Goal: Task Accomplishment & Management: Use online tool/utility

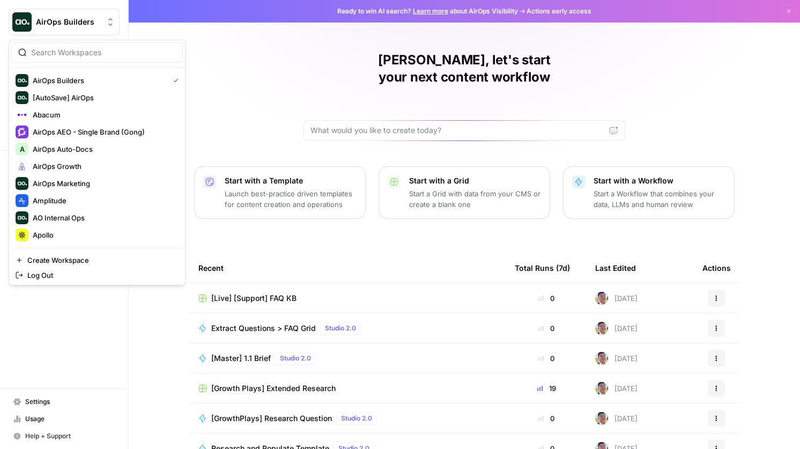
click at [71, 19] on span "AirOps Builders" at bounding box center [68, 22] width 65 height 11
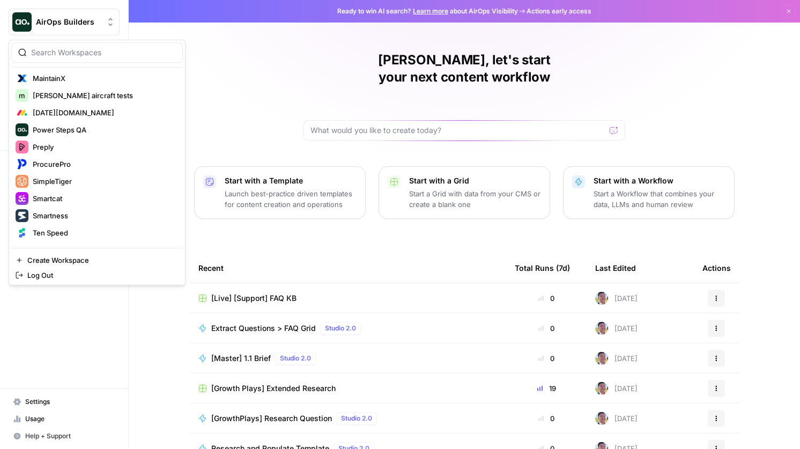
scroll to position [531, 0]
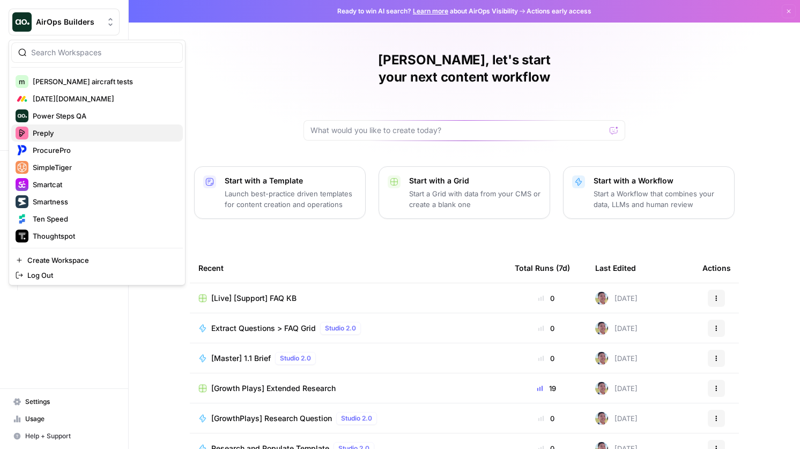
click at [96, 129] on span "Preply" at bounding box center [104, 133] width 142 height 11
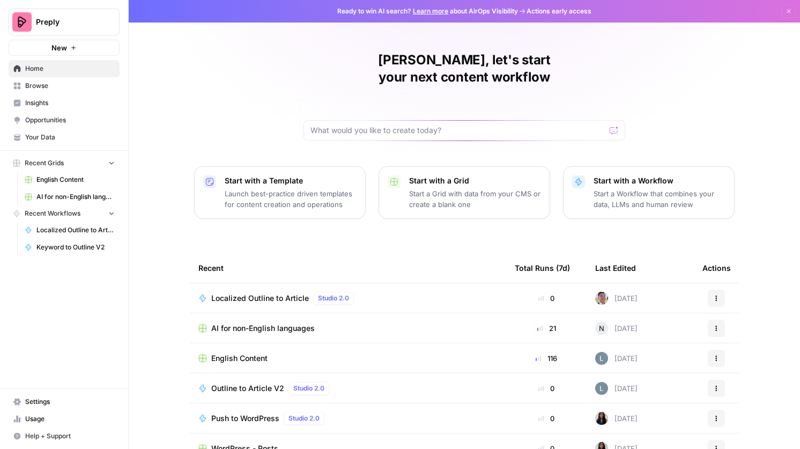
click at [286, 293] on span "Localized Outline to Article" at bounding box center [260, 298] width 98 height 11
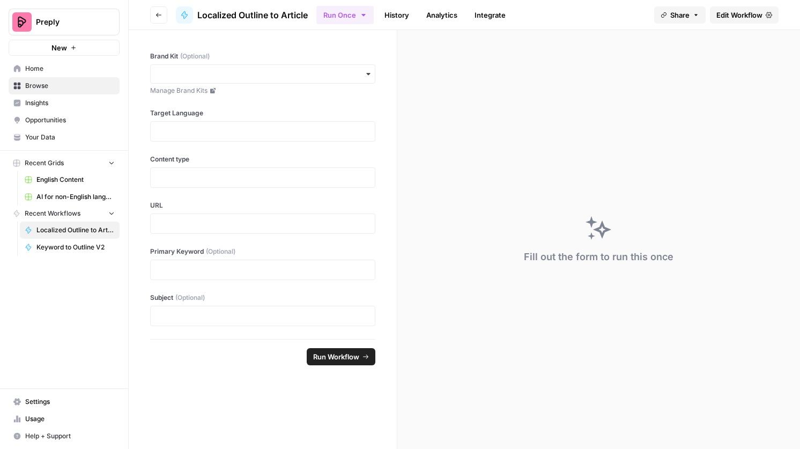
click at [736, 8] on link "Edit Workflow" at bounding box center [744, 14] width 69 height 17
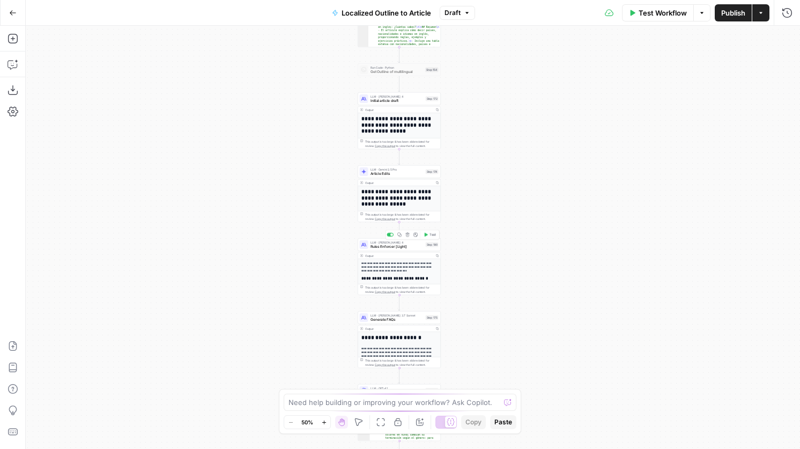
click at [432, 243] on div "Step 190" at bounding box center [432, 244] width 13 height 5
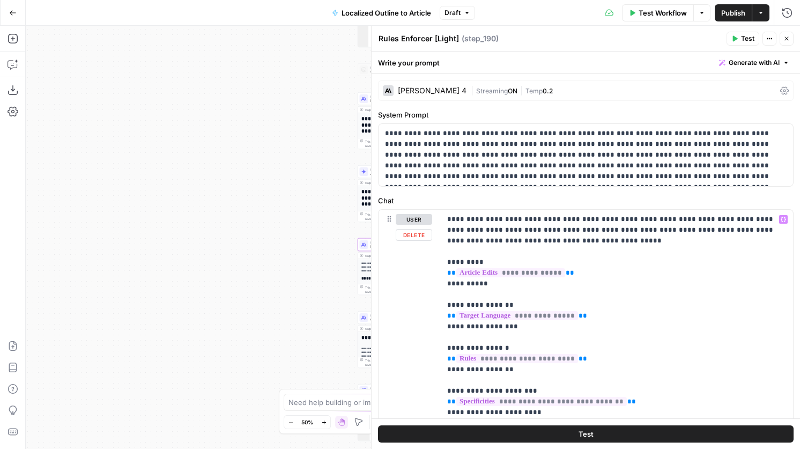
scroll to position [104, 0]
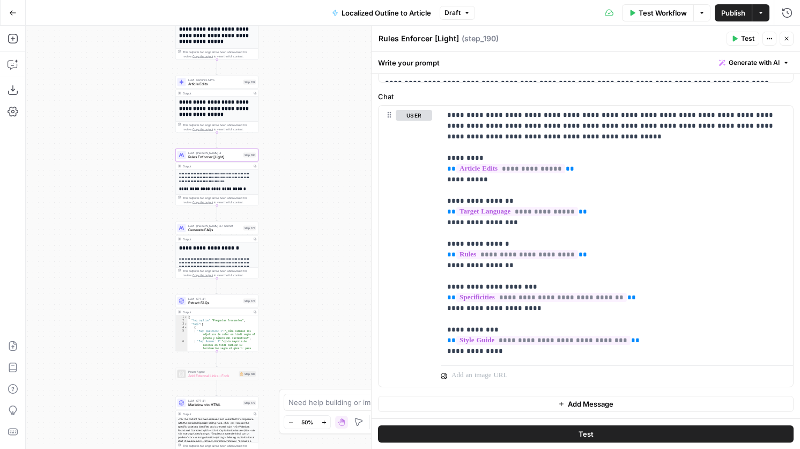
drag, startPoint x: 325, startPoint y: 236, endPoint x: 137, endPoint y: 138, distance: 212.3
click at [137, 138] on div "true false Workflow Set Inputs Inputs Condition Condition Step 183 Output Copy …" at bounding box center [413, 237] width 774 height 423
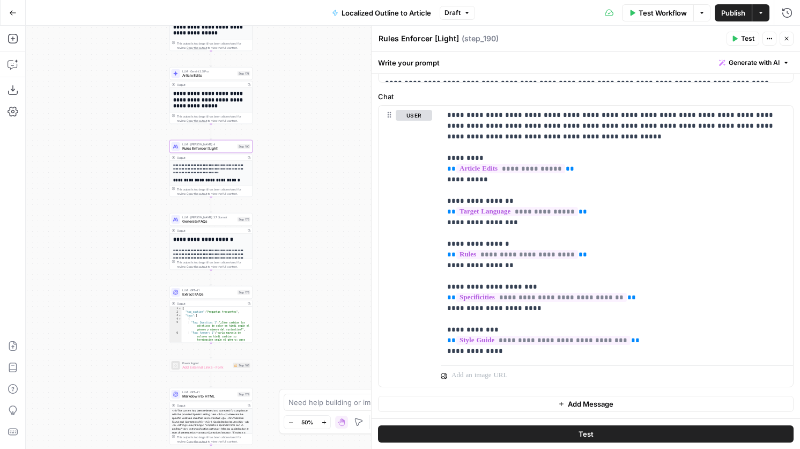
click at [228, 223] on span "Generate FAQs" at bounding box center [208, 221] width 53 height 5
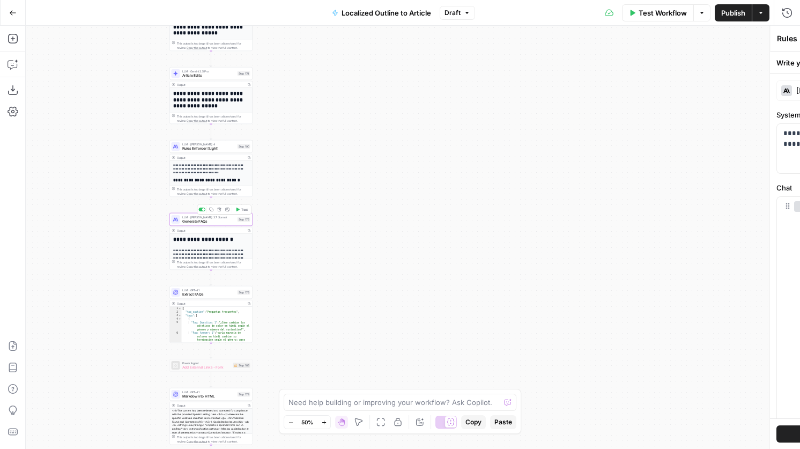
type textarea "Generate FAQs"
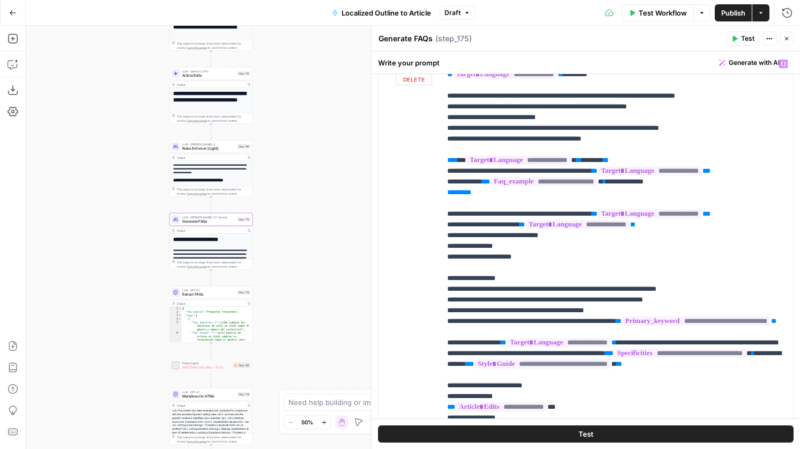
scroll to position [231, 0]
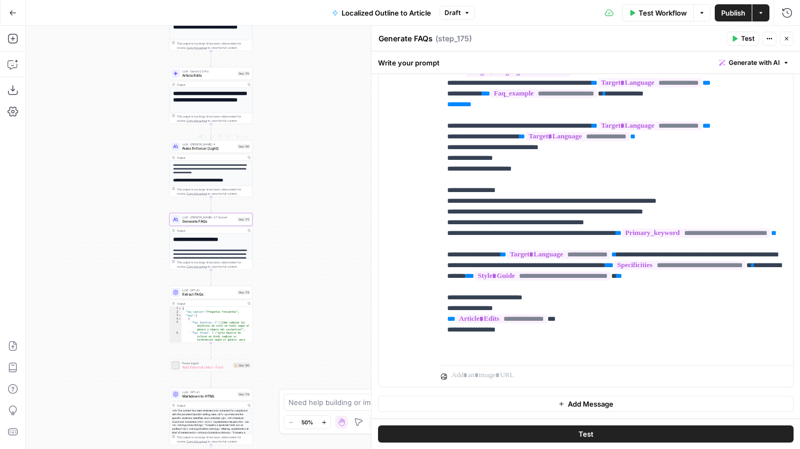
click at [217, 148] on span "Rules Enforcer [Light]" at bounding box center [208, 148] width 53 height 5
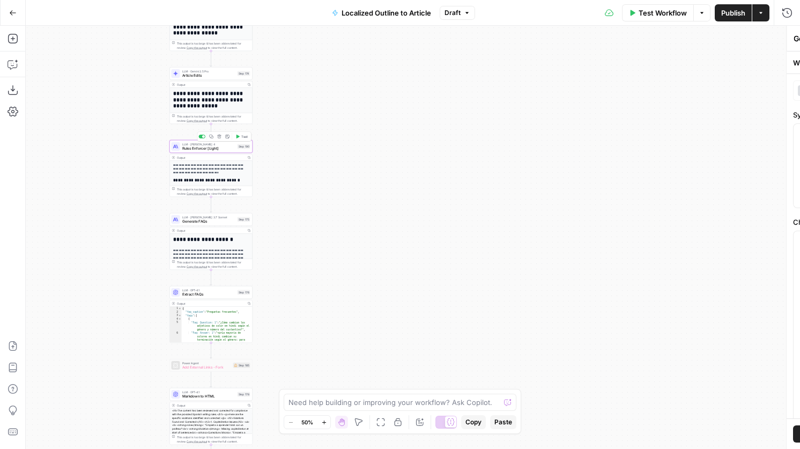
type textarea "Rules Enforcer [Light]"
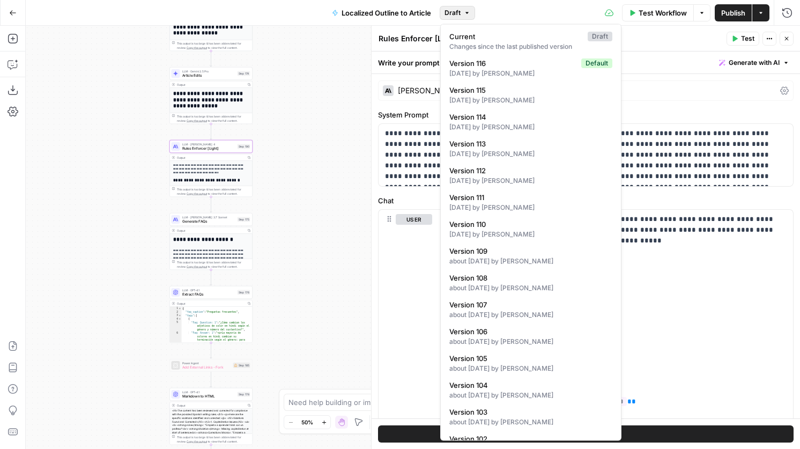
click at [455, 17] on button "Draft" at bounding box center [457, 13] width 35 height 14
click at [542, 234] on div "[DATE] by [PERSON_NAME]" at bounding box center [530, 235] width 163 height 10
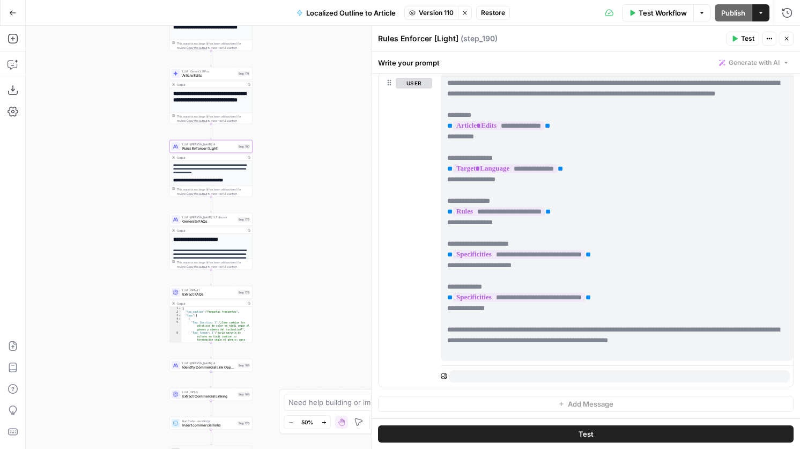
scroll to position [0, 0]
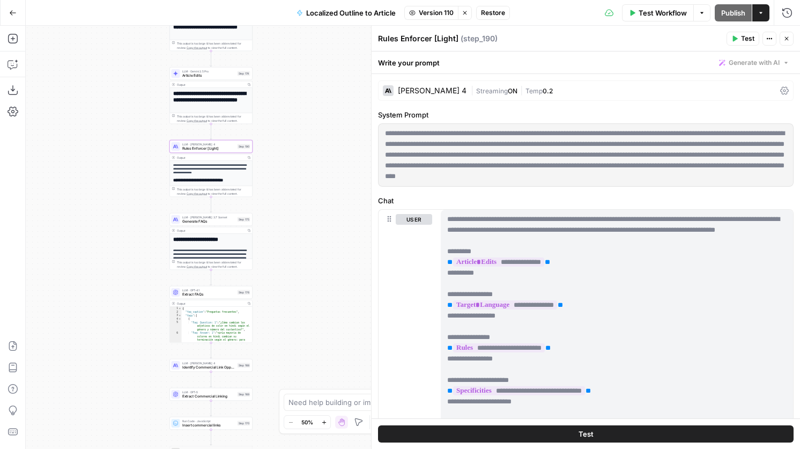
click at [463, 12] on icon "button" at bounding box center [465, 13] width 6 height 6
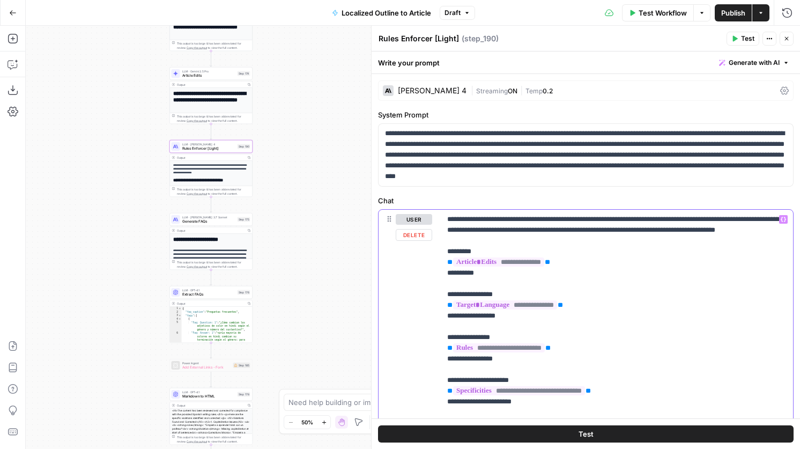
click at [542, 241] on p "**********" at bounding box center [616, 337] width 339 height 247
click at [9, 65] on icon "button" at bounding box center [13, 64] width 11 height 11
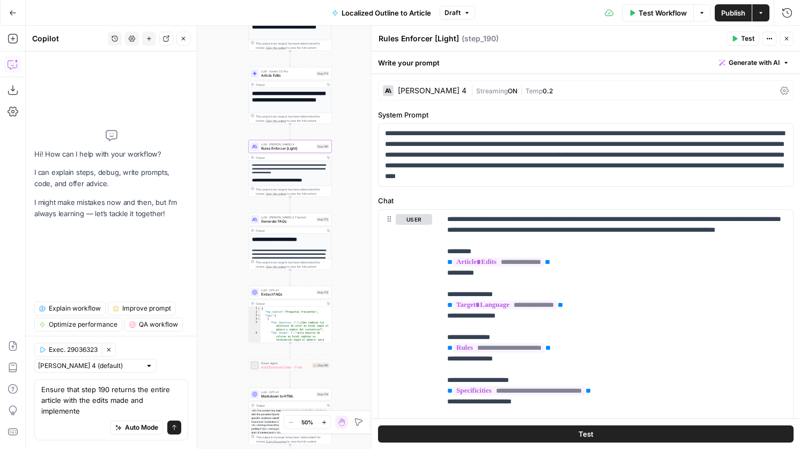
type textarea "Ensure that step 190 returns the entire article with the edits made and impleme…"
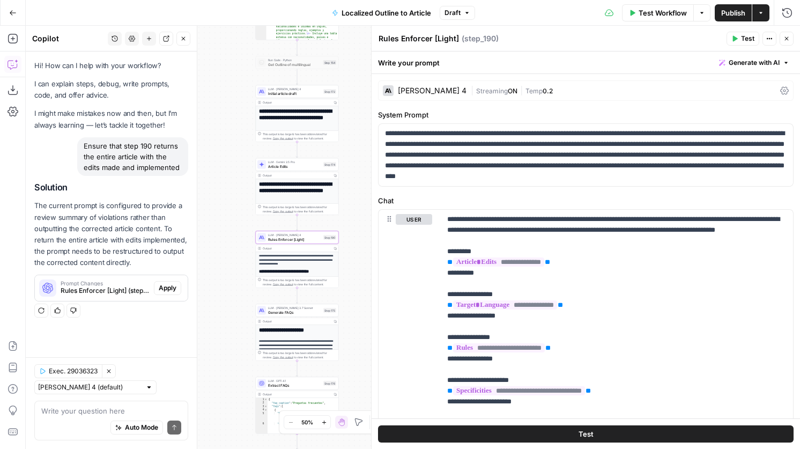
click at [176, 284] on button "Apply" at bounding box center [167, 288] width 27 height 14
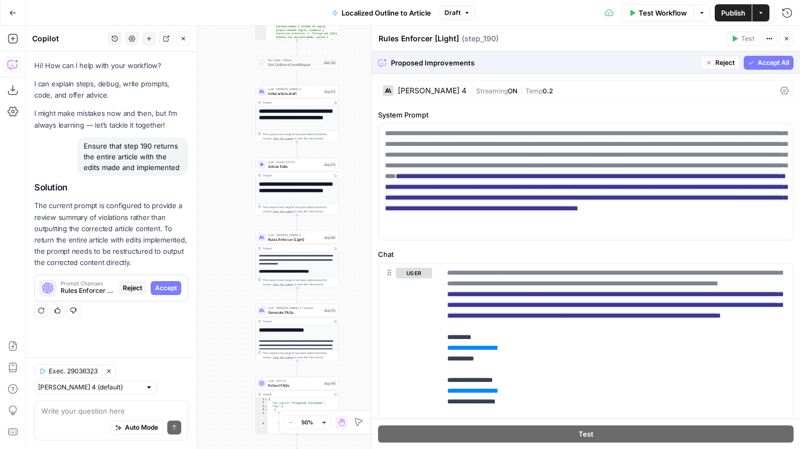
click at [769, 62] on span "Accept All" at bounding box center [774, 63] width 32 height 10
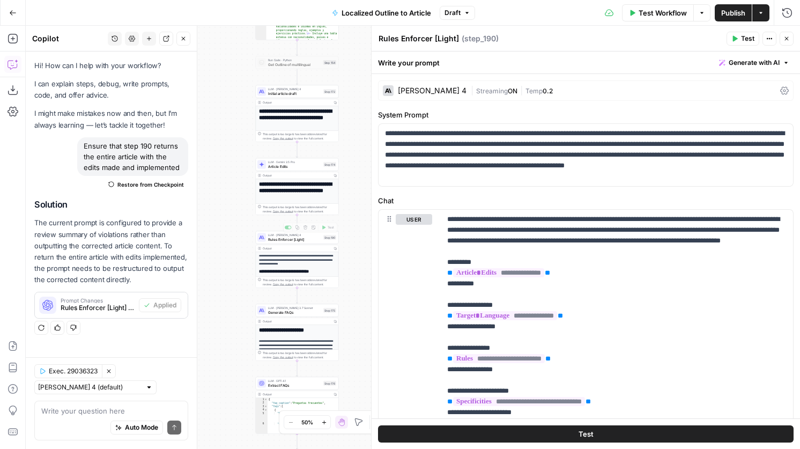
click at [312, 241] on span "Rules Enforcer [Light]" at bounding box center [294, 238] width 53 height 5
click at [745, 31] on header "Rules Enforcer [Light] Rules Enforcer [Light] ( step_190 ) Test Actions Close" at bounding box center [586, 39] width 428 height 26
click at [745, 39] on span "Test" at bounding box center [747, 39] width 13 height 10
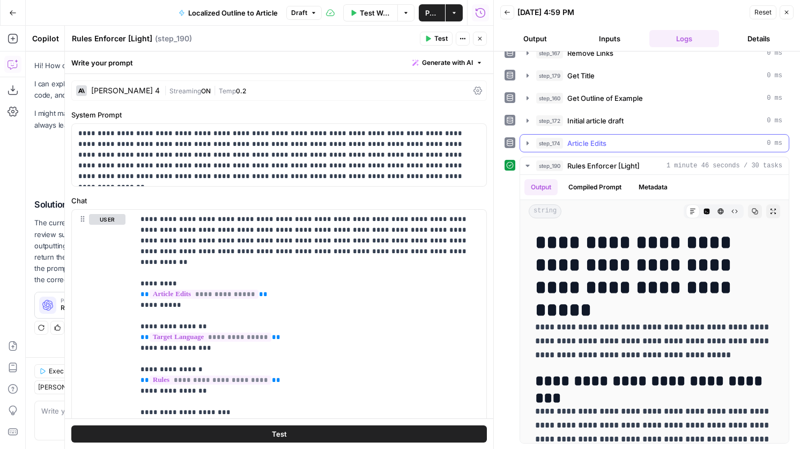
click at [629, 149] on button "step_174 Article Edits 0 ms" at bounding box center [654, 143] width 269 height 17
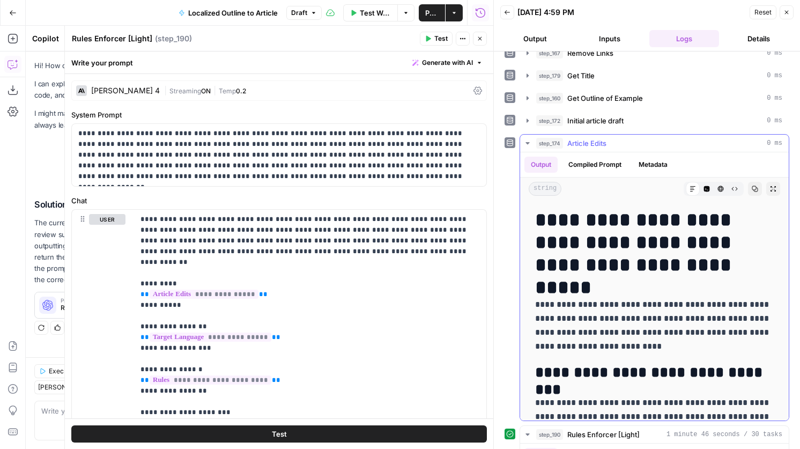
click at [629, 149] on button "step_174 Article Edits 0 ms" at bounding box center [654, 143] width 269 height 17
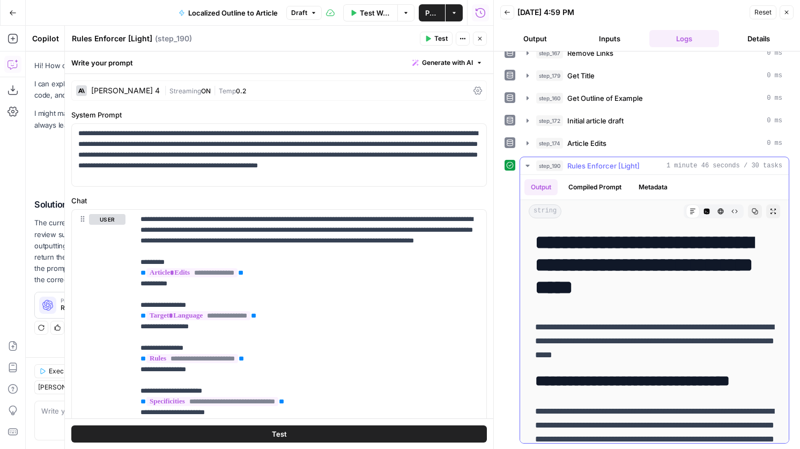
click at [617, 165] on span "Rules Enforcer [Light]" at bounding box center [603, 165] width 72 height 11
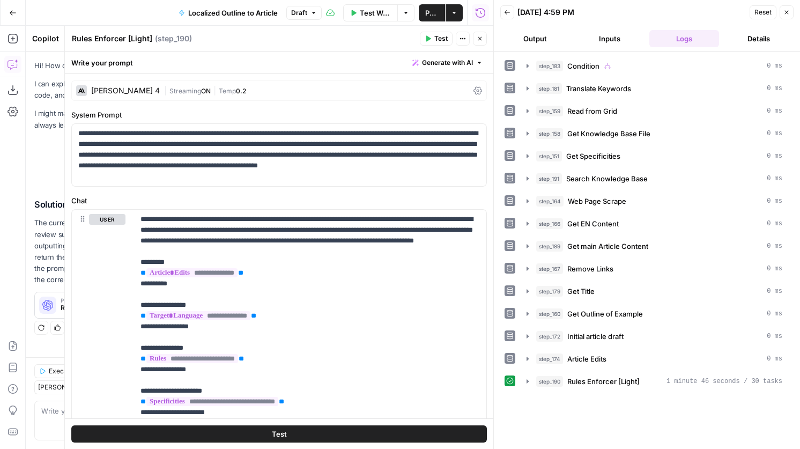
click at [623, 371] on div "step_183 Condition 0 ms step_181 Translate Keywords 0 ms step_159 Read from Gri…" at bounding box center [647, 224] width 285 height 334
click at [623, 377] on span "Rules Enforcer [Light]" at bounding box center [603, 381] width 72 height 11
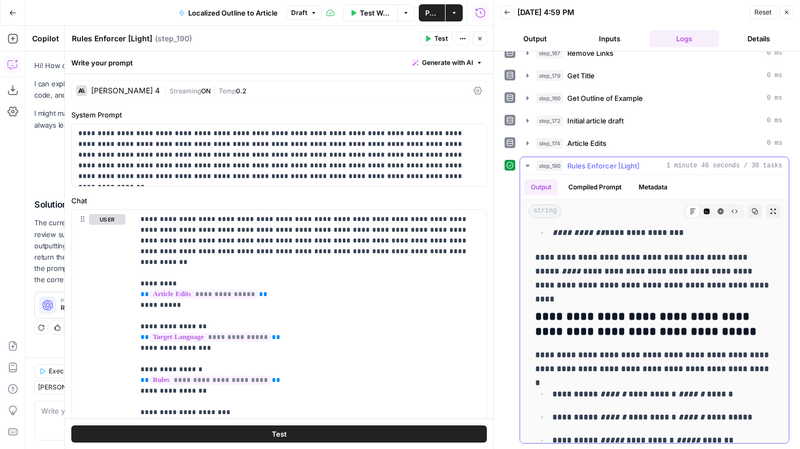
scroll to position [5199, 0]
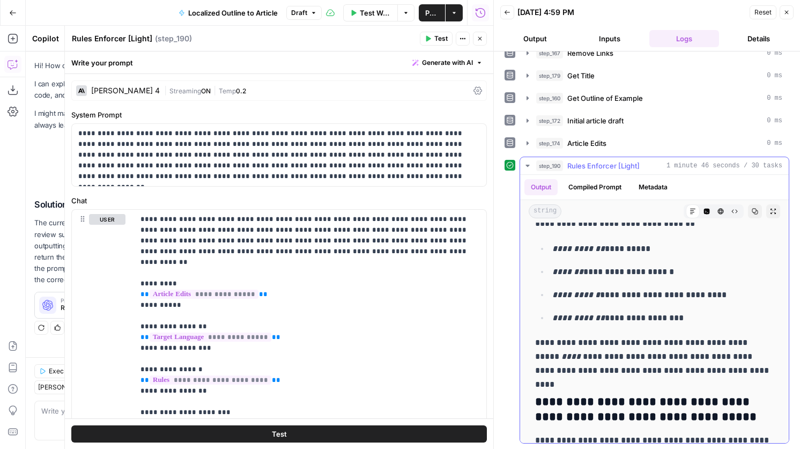
click at [714, 210] on button "HTML Viewer" at bounding box center [721, 211] width 14 height 14
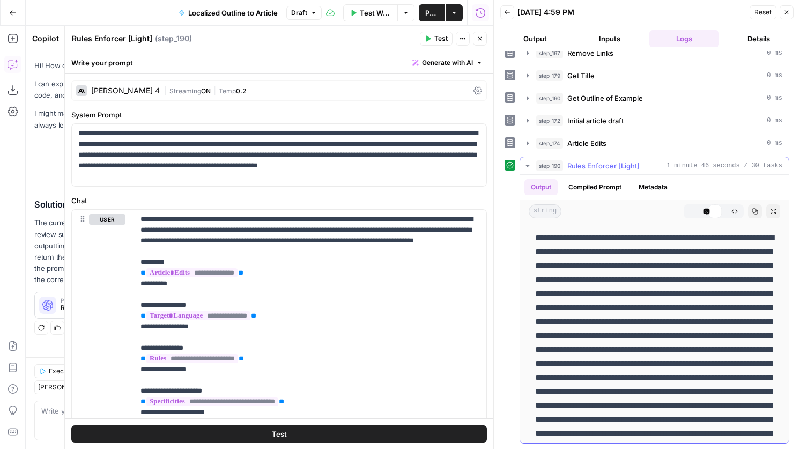
click at [707, 210] on icon "button" at bounding box center [707, 212] width 6 height 6
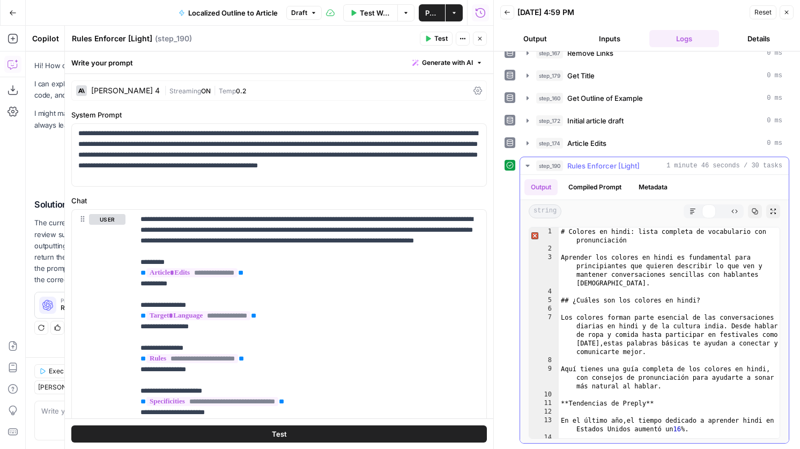
type textarea "**********"
click at [686, 303] on div "# Colores en hindi: lista completa de vocabulario con pronunciación Aprender lo…" at bounding box center [669, 349] width 221 height 245
click at [624, 143] on div "step_174 Article Edits 0 ms" at bounding box center [659, 143] width 246 height 11
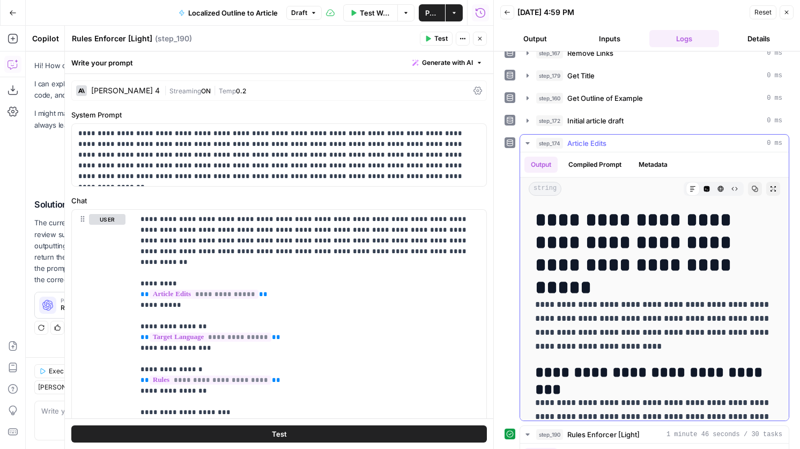
click at [709, 192] on button "Code Editor" at bounding box center [707, 189] width 14 height 14
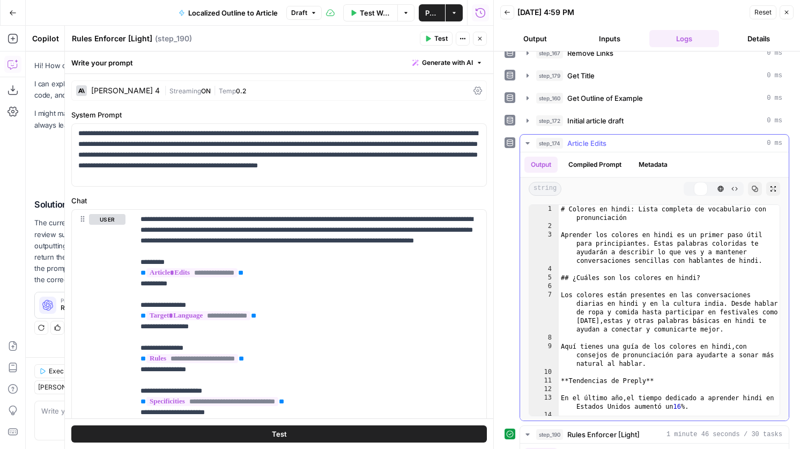
click at [667, 283] on div "# Colores en hindi: Lista completa de vocabulario con pronunciación Aprender lo…" at bounding box center [669, 327] width 221 height 245
type textarea "**********"
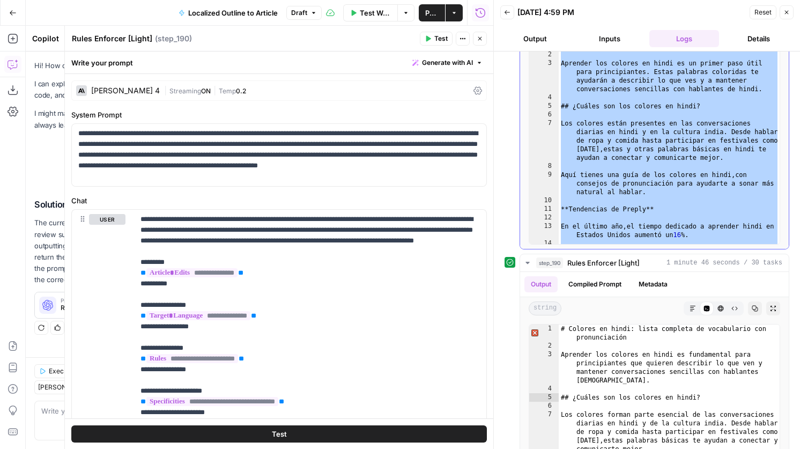
scroll to position [484, 0]
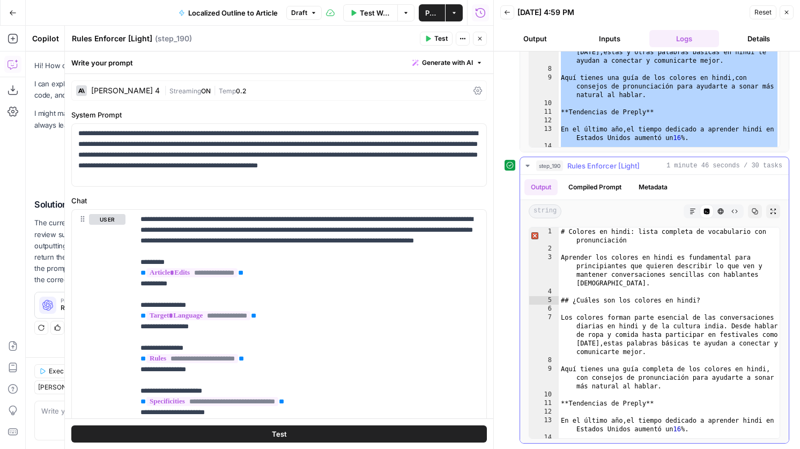
click at [676, 305] on div "# Colores en hindi: lista completa de vocabulario con pronunciación Aprender lo…" at bounding box center [669, 349] width 221 height 245
type textarea "**********"
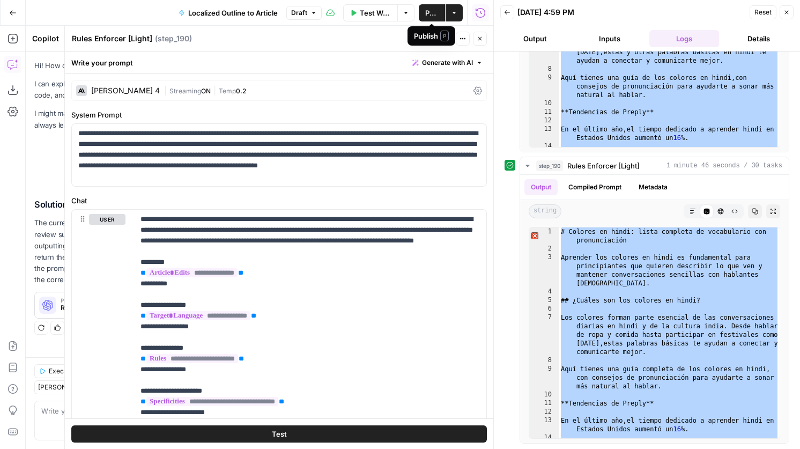
click at [430, 17] on span "Publish" at bounding box center [431, 13] width 13 height 11
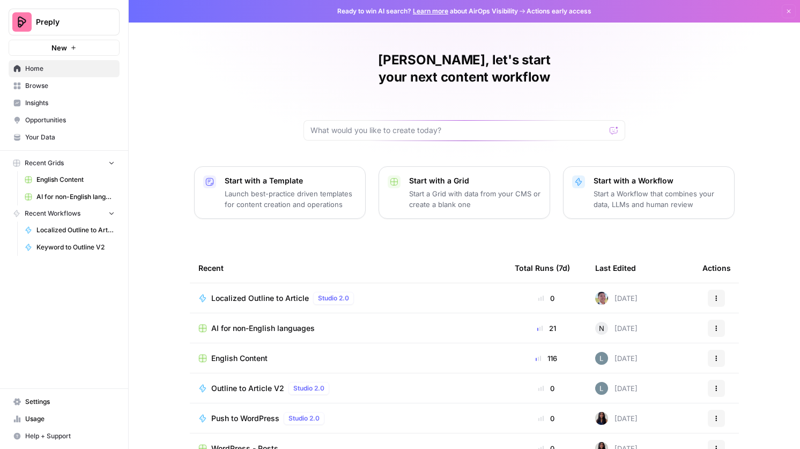
click at [290, 323] on span "AI for non-English languages" at bounding box center [263, 328] width 104 height 11
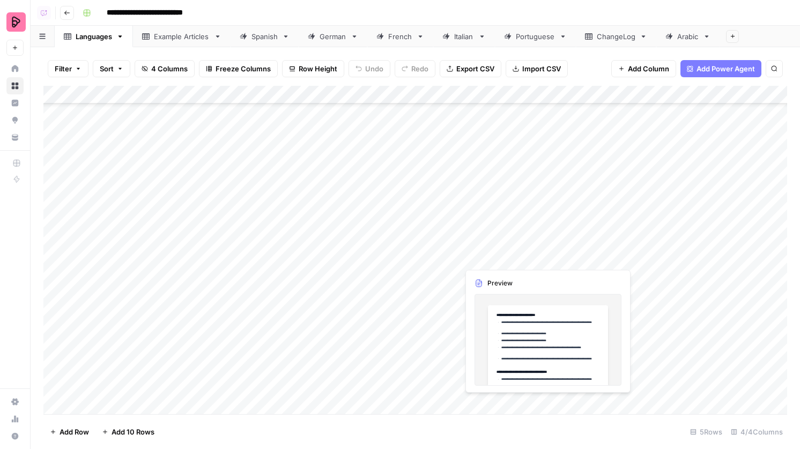
scroll to position [522, 0]
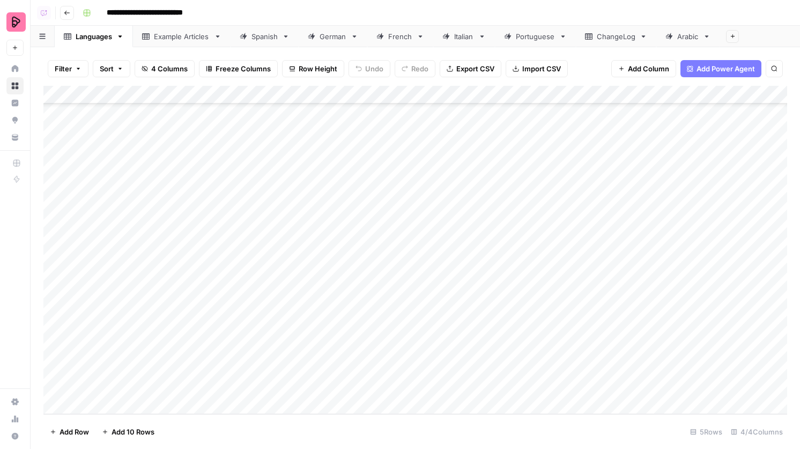
click at [252, 49] on div "Filter Sort 4 Columns Freeze Columns Row Height Undo Redo Export CSV Import CSV…" at bounding box center [416, 248] width 770 height 402
click at [263, 41] on link "Spanish" at bounding box center [265, 36] width 68 height 21
click at [293, 338] on div "Add Column" at bounding box center [415, 250] width 744 height 328
